Goal: Download file/media

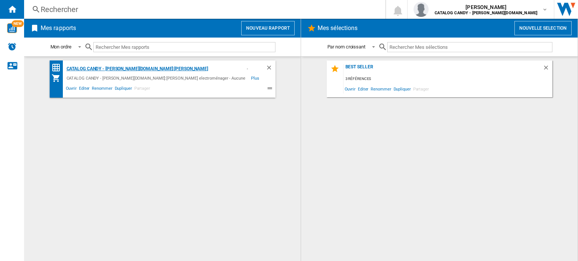
click at [180, 67] on div "CATALOG CANDY - [PERSON_NAME][DOMAIN_NAME]:[PERSON_NAME] electroménager/5 marqu…" at bounding box center [155, 68] width 180 height 9
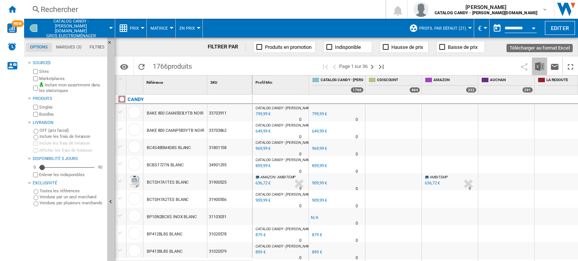
click at [538, 65] on img "Télécharger au format Excel" at bounding box center [539, 66] width 9 height 9
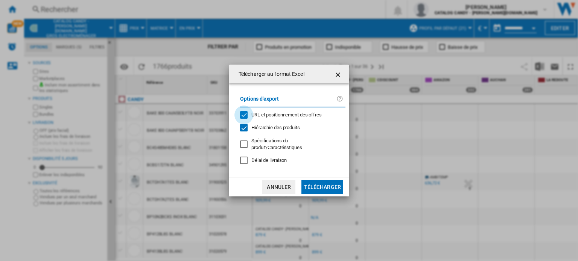
click at [240, 116] on div "URL et positionnement des offres" at bounding box center [244, 115] width 8 height 8
click at [336, 73] on ng-md-icon "getI18NText('BUTTONS.CLOSE_DIALOG')" at bounding box center [338, 74] width 9 height 9
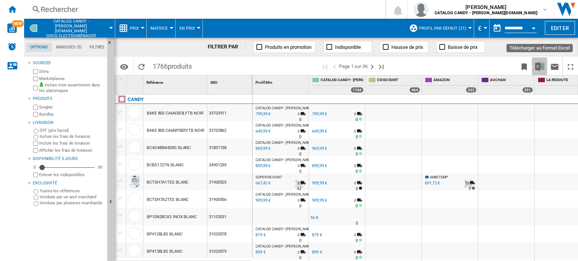
click at [540, 70] on img "Télécharger au format Excel" at bounding box center [539, 66] width 9 height 9
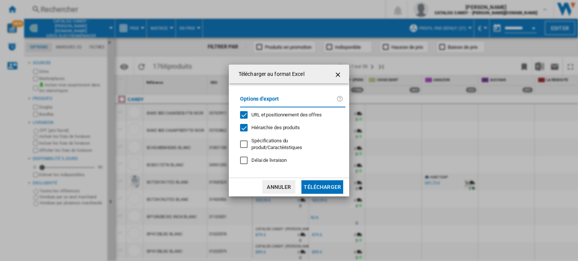
click at [321, 187] on button "Télécharger" at bounding box center [322, 187] width 42 height 14
